Goal: Browse casually

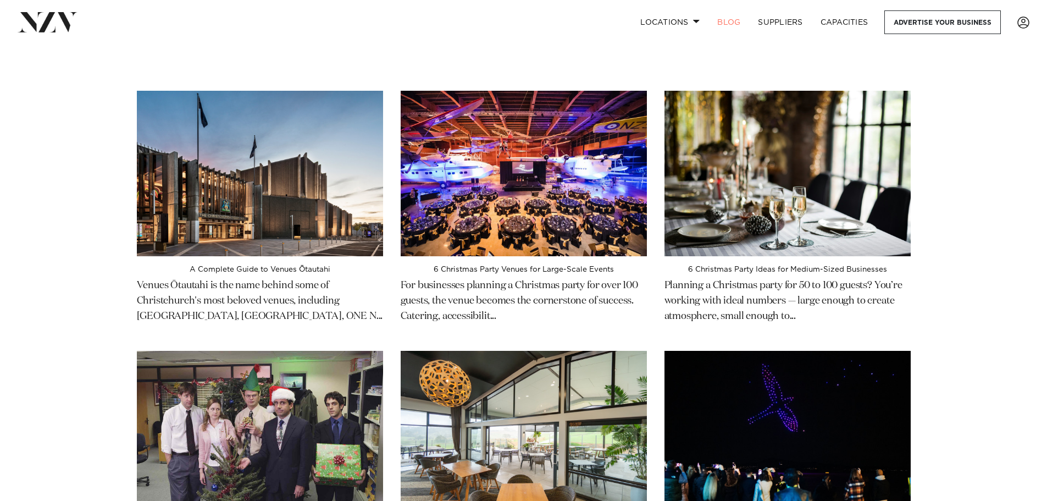
click at [277, 216] on img at bounding box center [260, 173] width 246 height 165
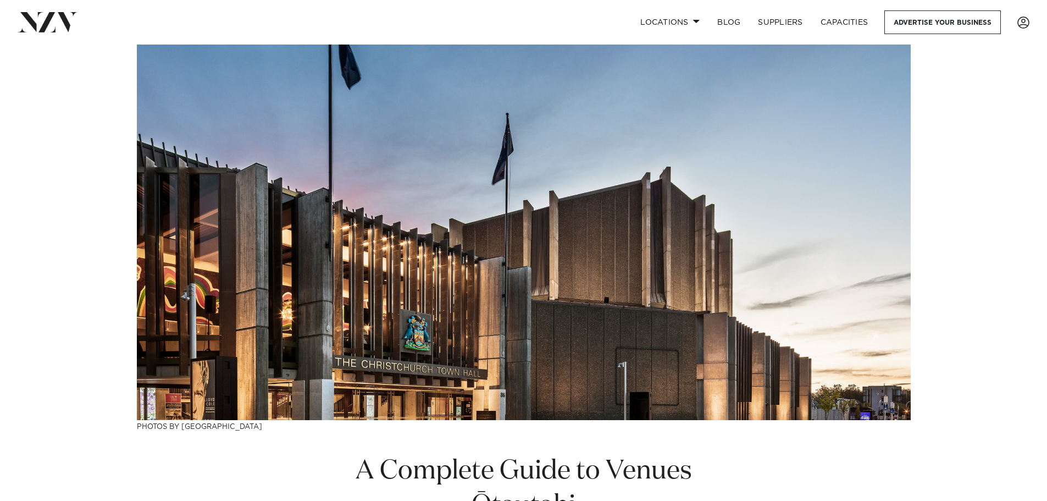
click at [52, 27] on img at bounding box center [48, 22] width 60 height 20
